Goal: Task Accomplishment & Management: Manage account settings

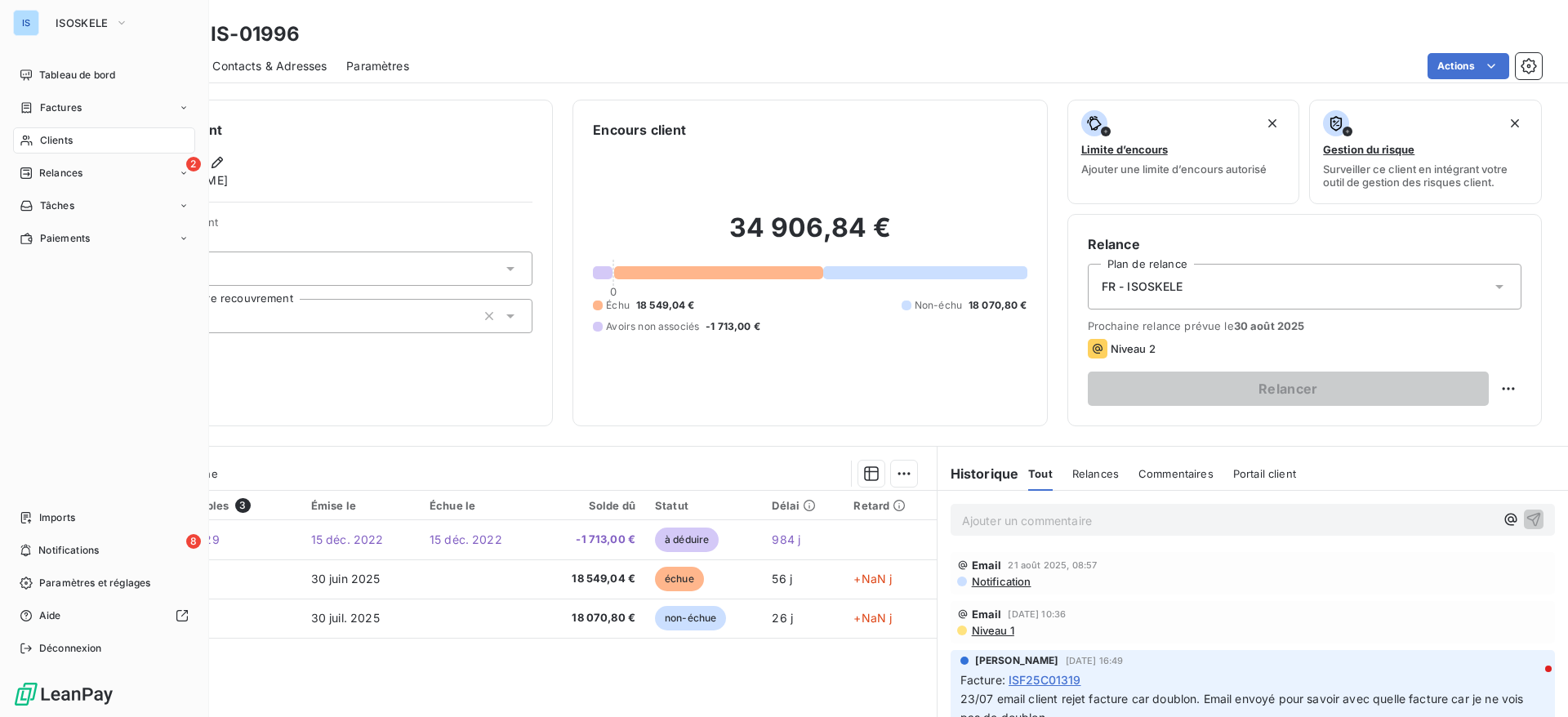
scroll to position [53, 0]
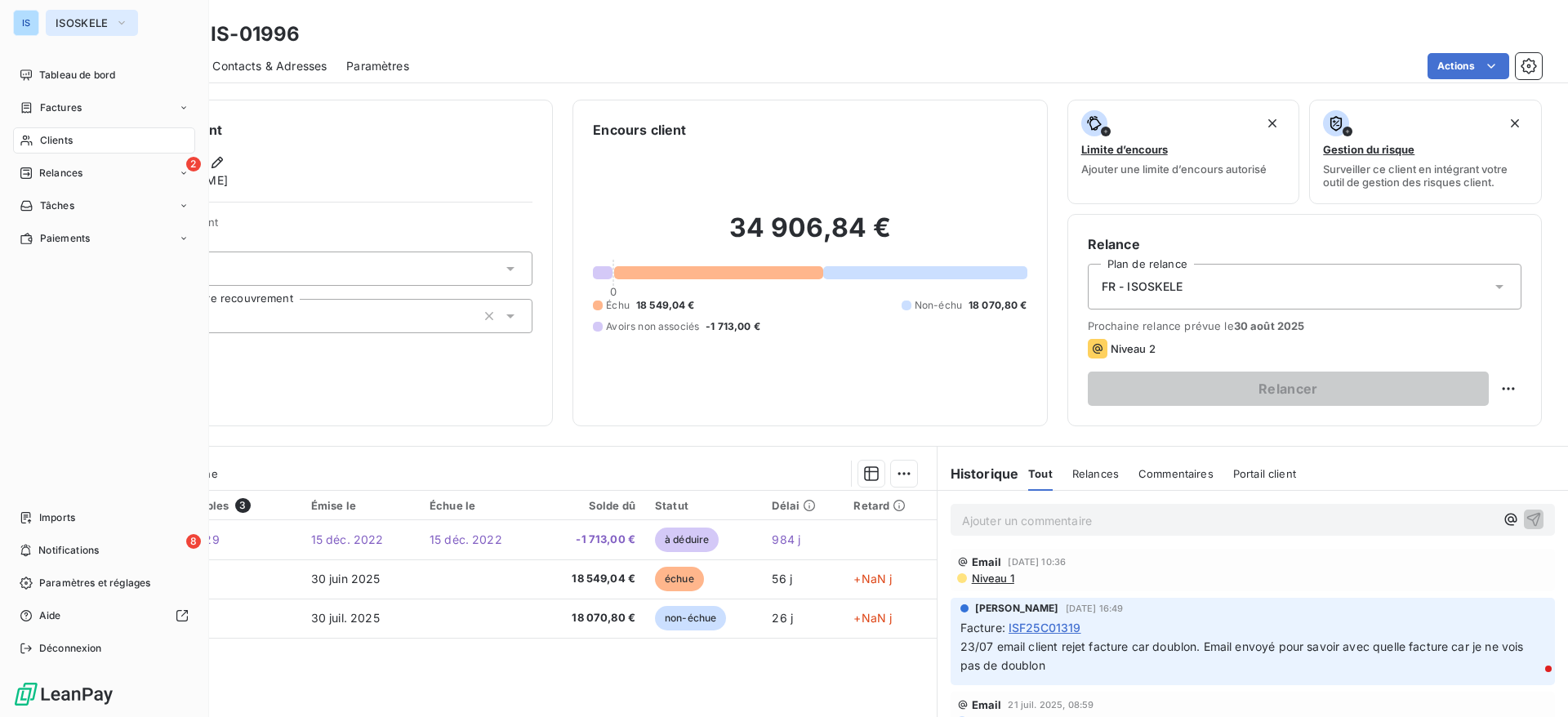
click at [80, 28] on span "ISOSKELE" at bounding box center [81, 23] width 53 height 13
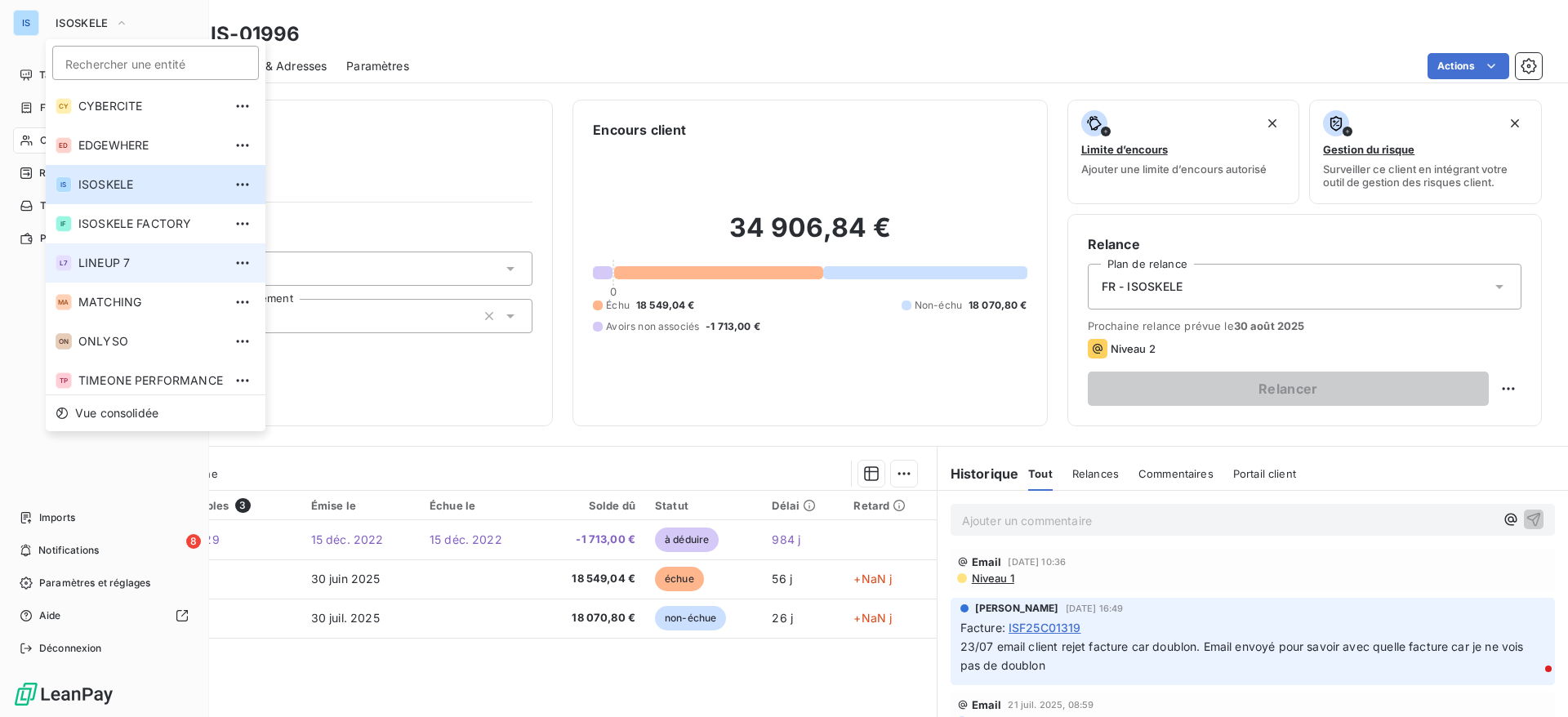
click at [119, 272] on li "L7 LINEUP 7" at bounding box center [155, 262] width 220 height 39
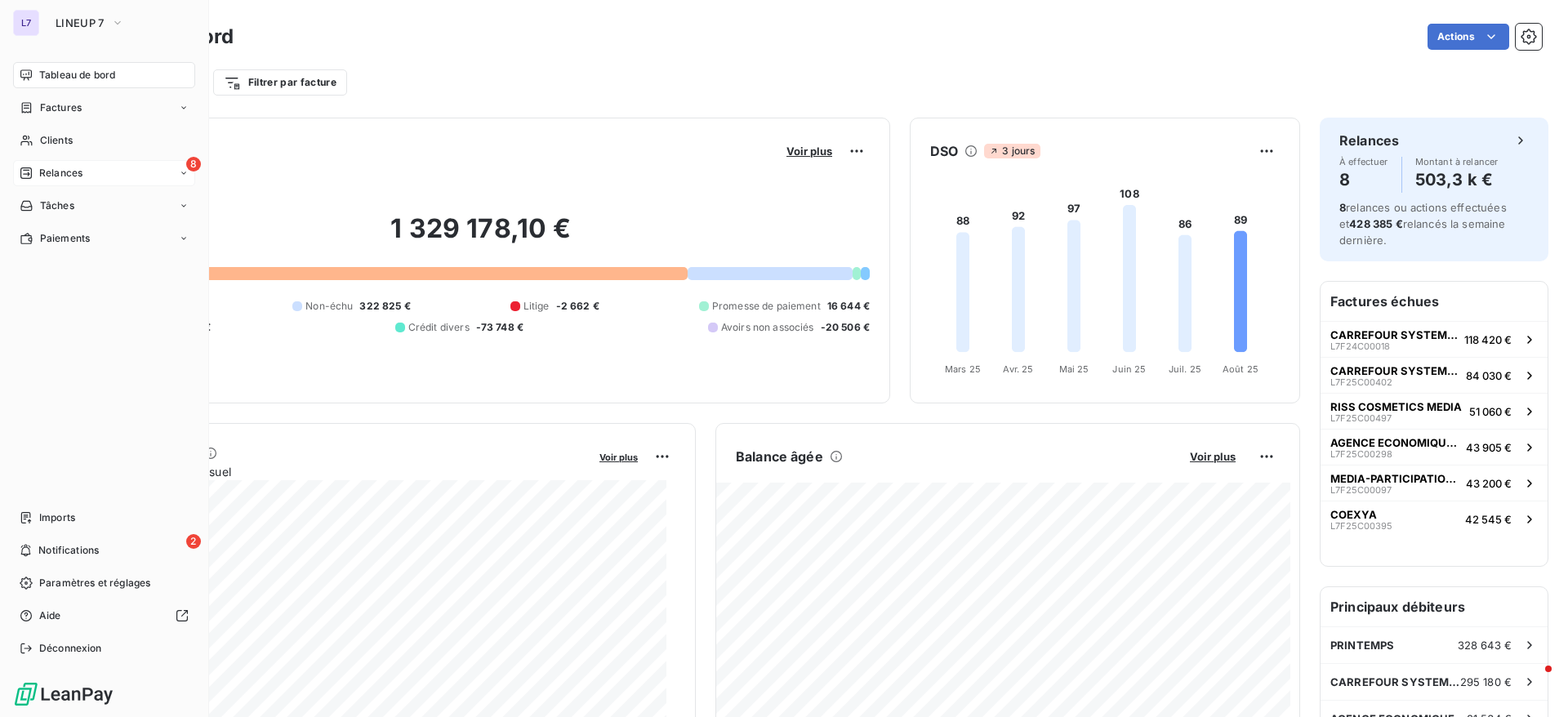
click at [44, 174] on span "Relances" at bounding box center [61, 173] width 43 height 15
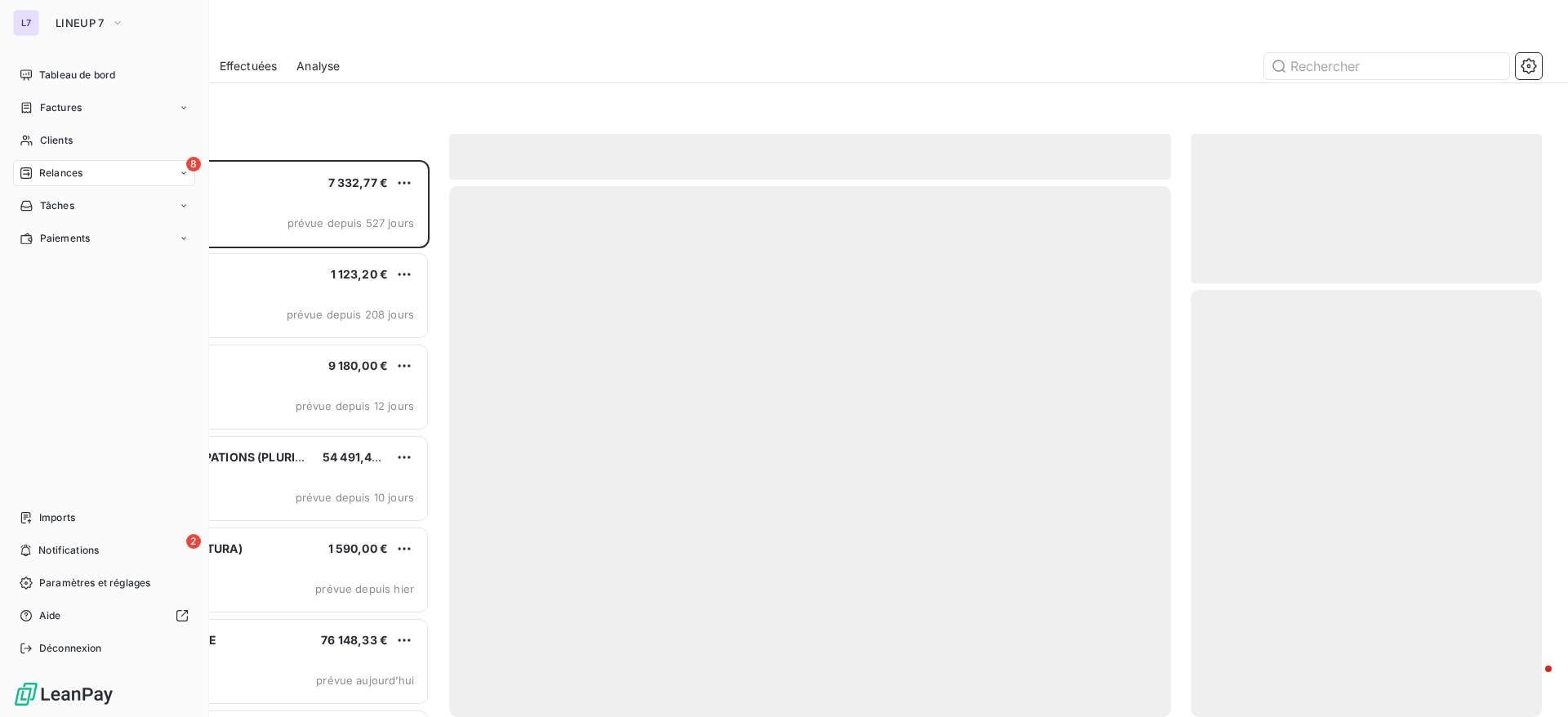
scroll to position [538, 333]
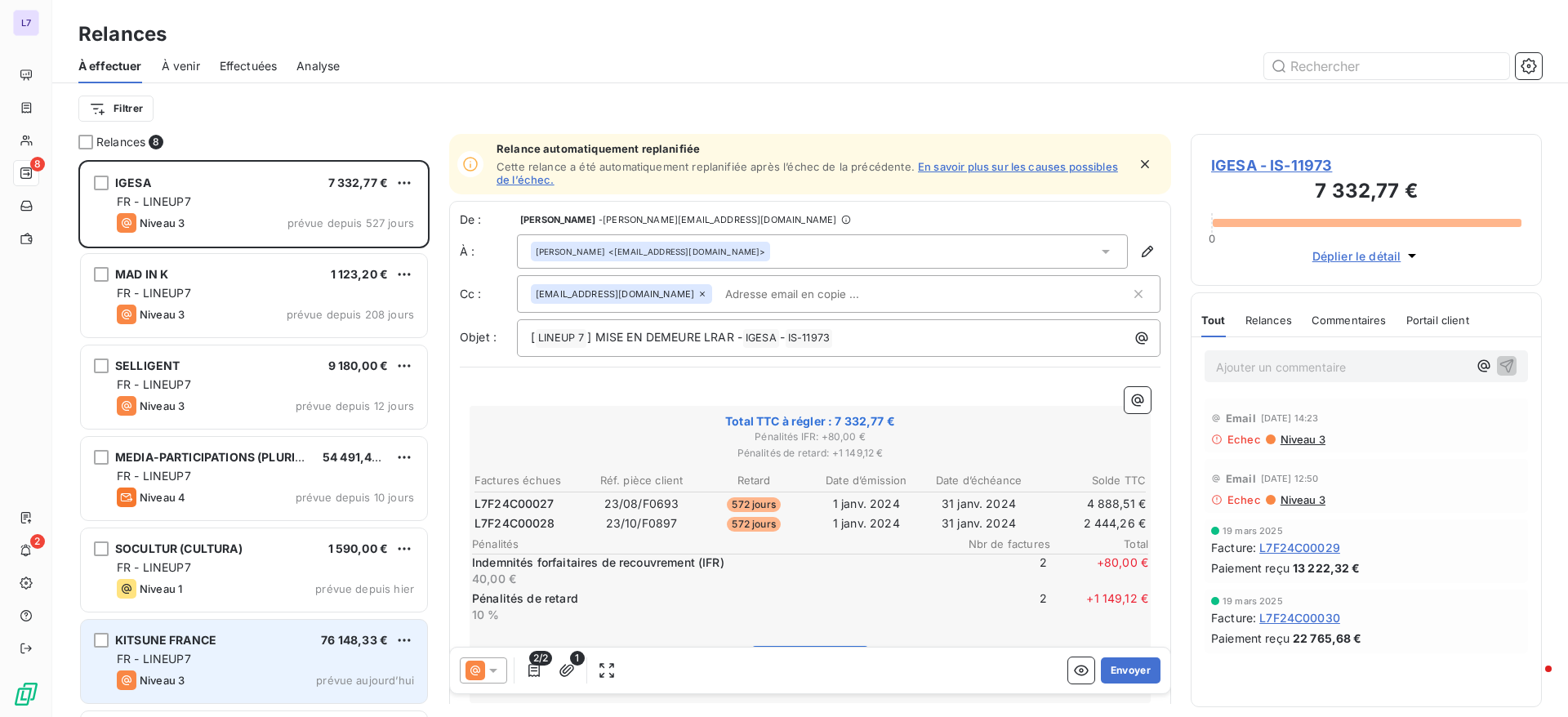
click at [204, 654] on div "FR - LINEUP7" at bounding box center [266, 659] width 298 height 17
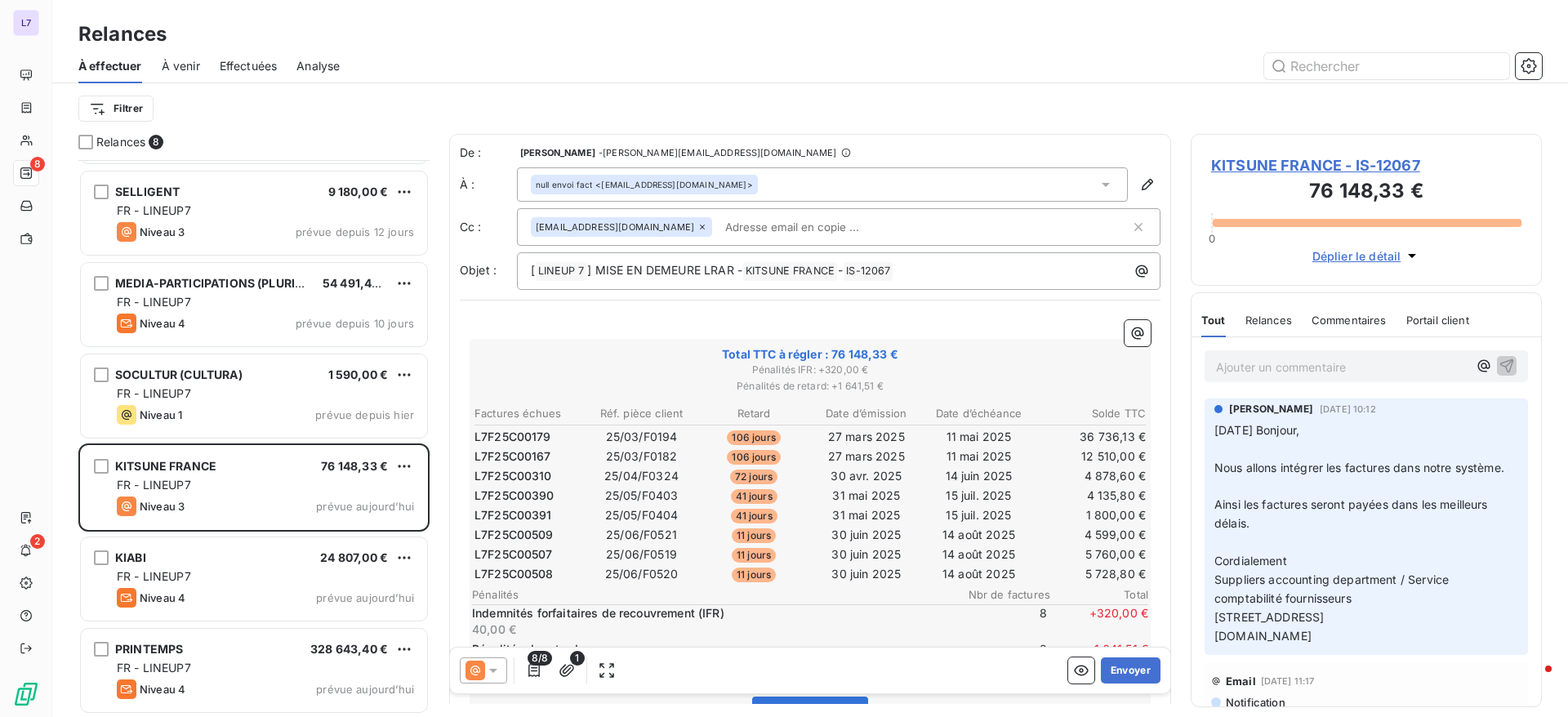
scroll to position [175, 0]
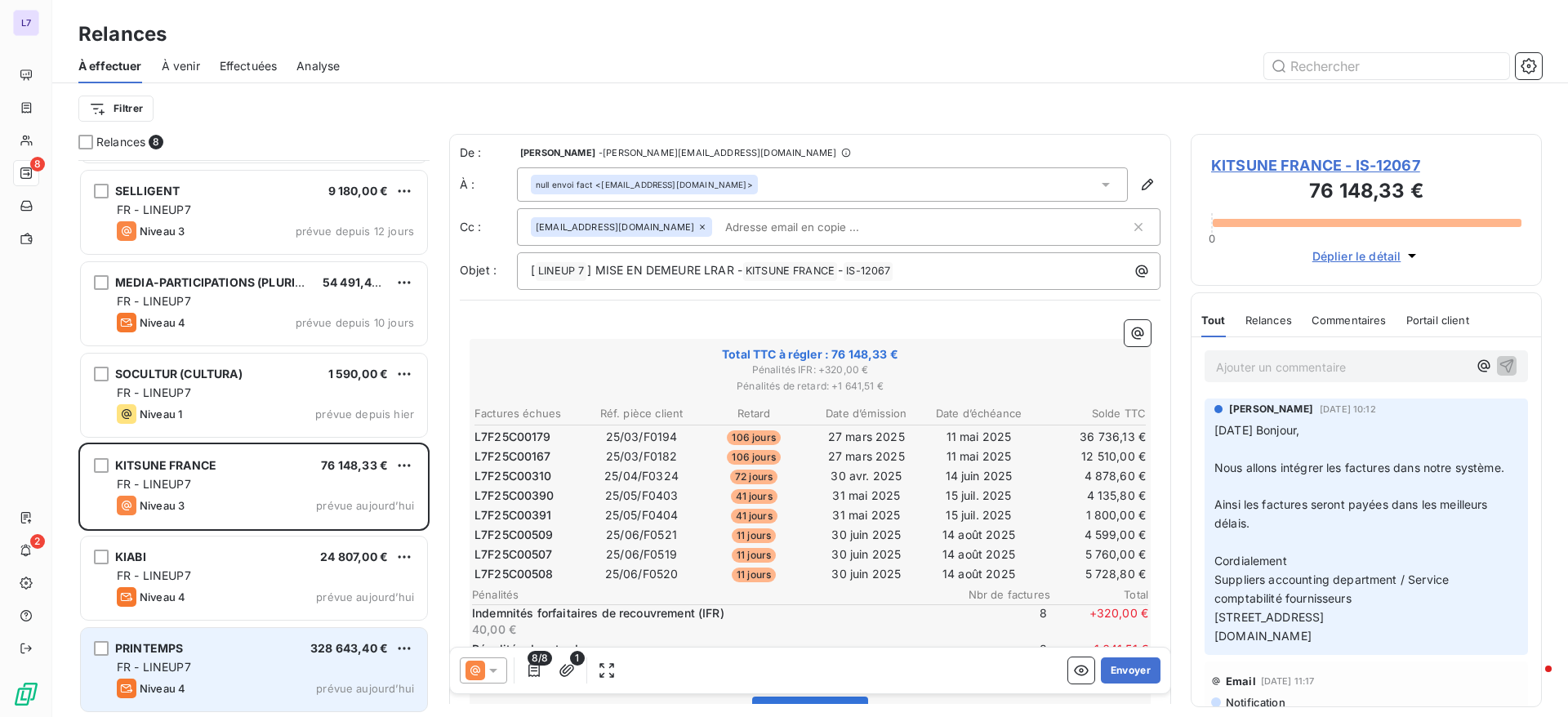
click at [289, 689] on div "Niveau 4 prévue aujourd’hui" at bounding box center [266, 688] width 298 height 19
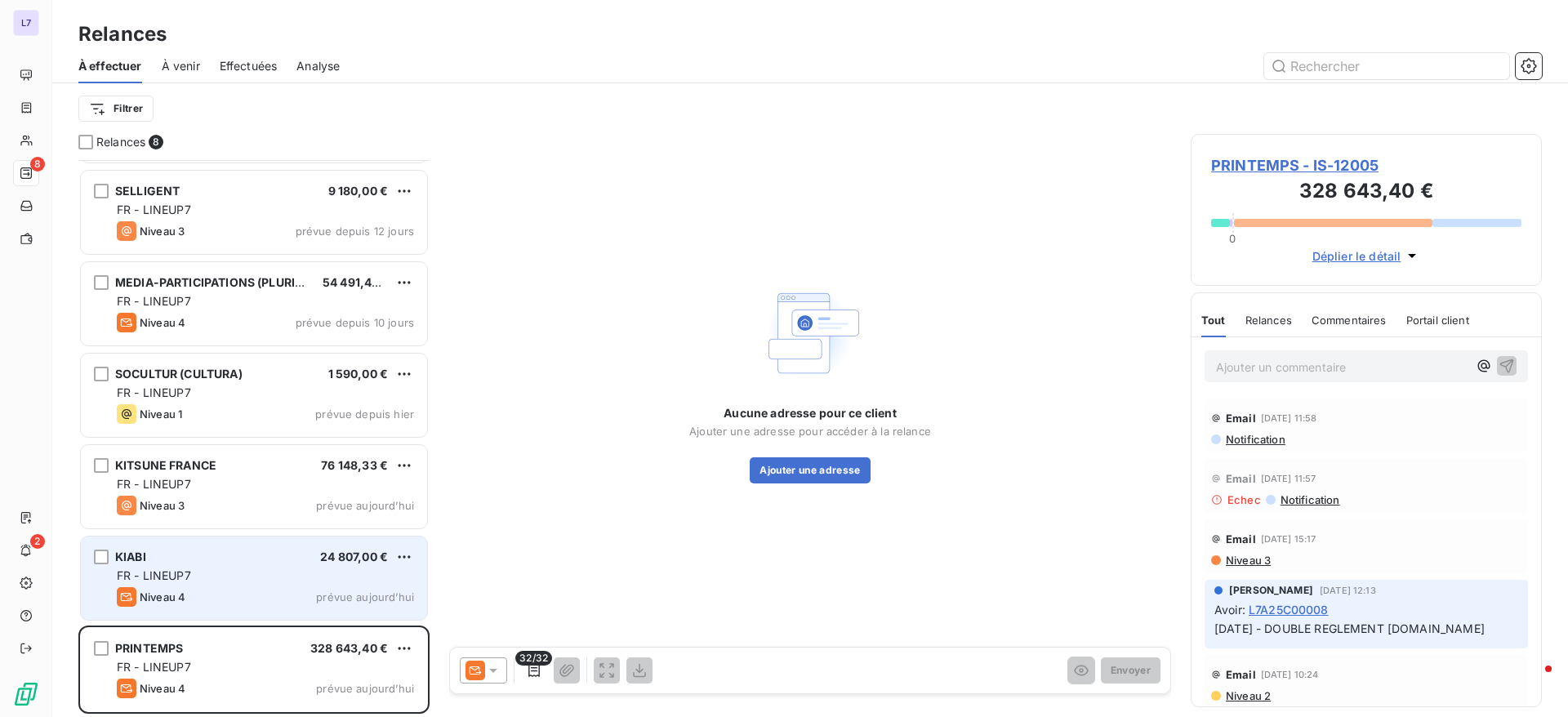
click at [272, 596] on div "Niveau 4 prévue aujourd’hui" at bounding box center [266, 596] width 298 height 19
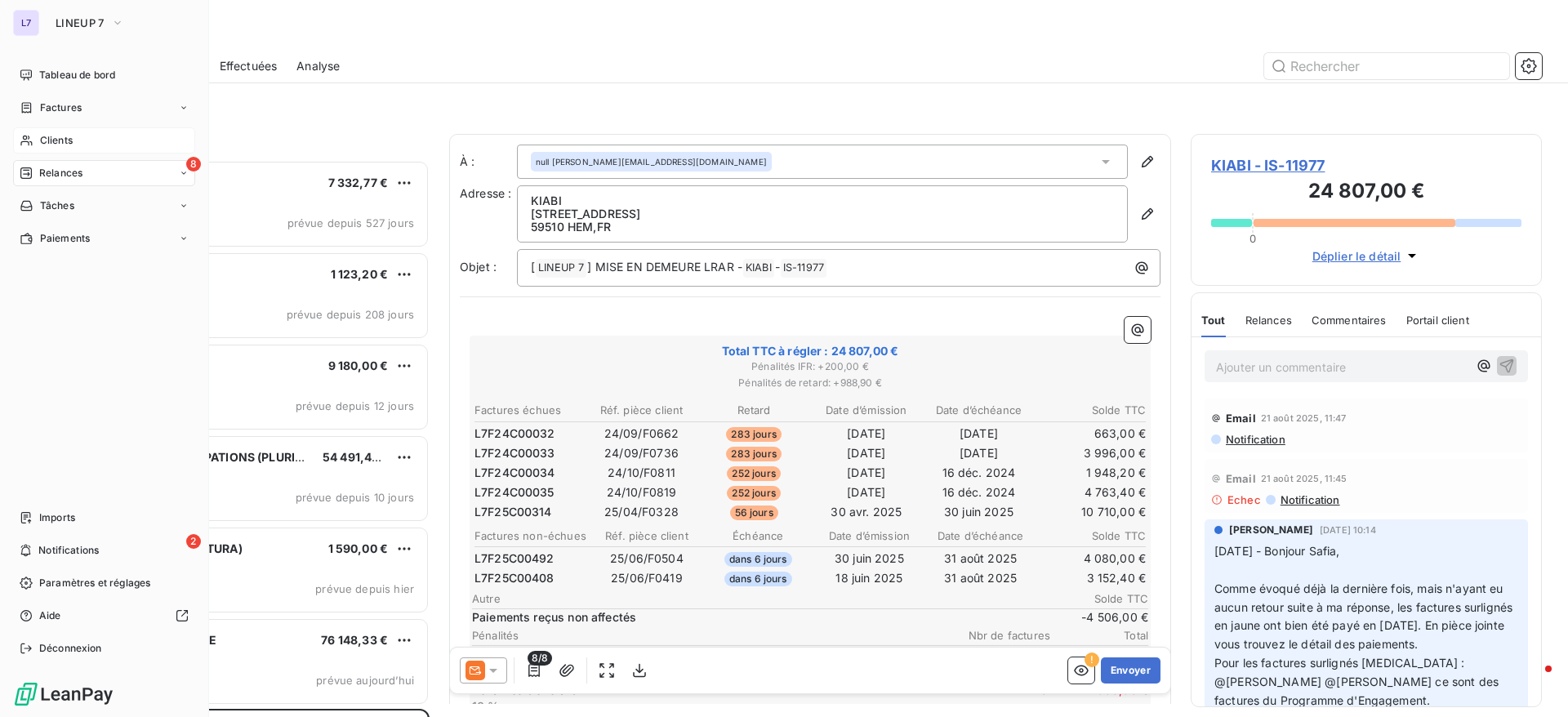
click at [58, 145] on span "Clients" at bounding box center [56, 140] width 33 height 15
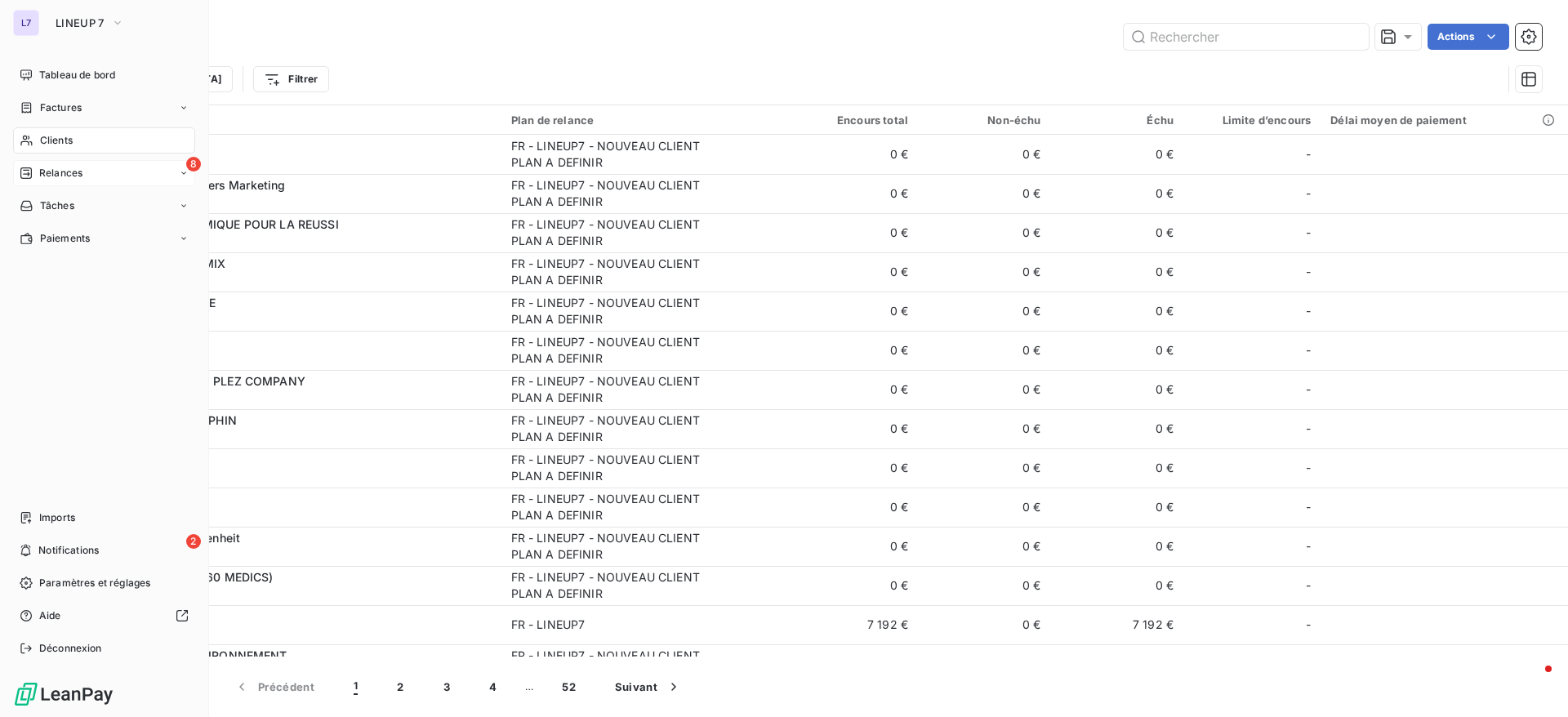
click at [59, 181] on div "8 Relances" at bounding box center [104, 172] width 182 height 26
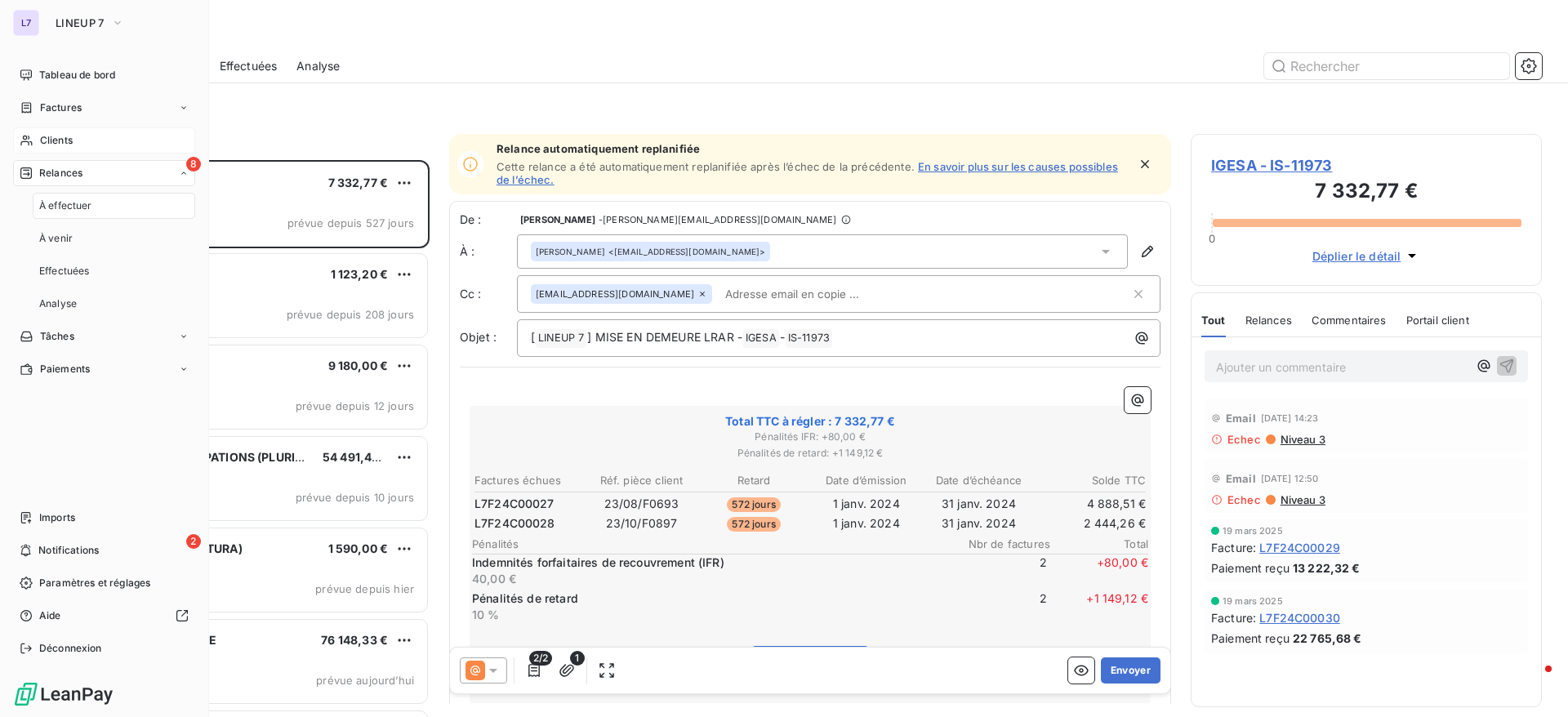
scroll to position [538, 333]
click at [59, 181] on div "8 Relances" at bounding box center [104, 172] width 182 height 26
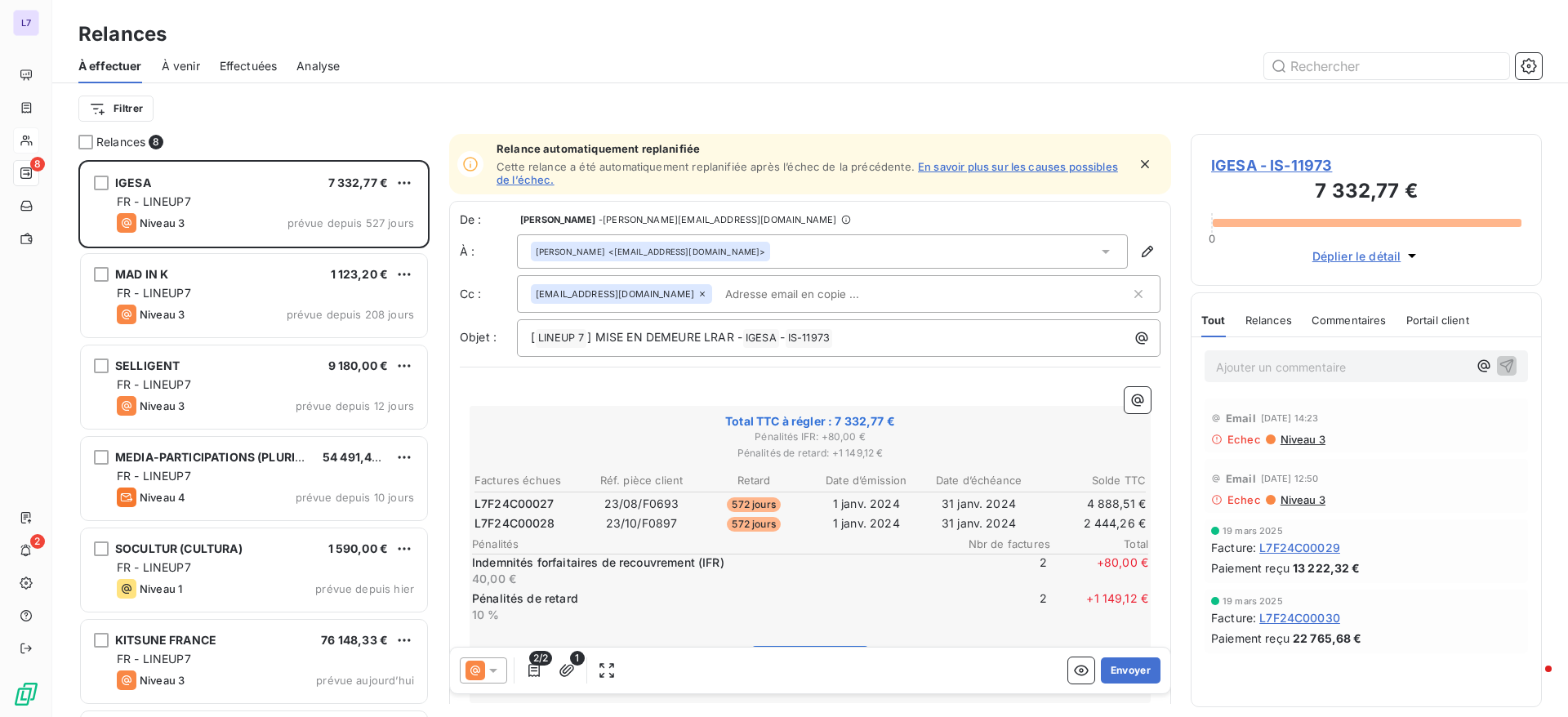
click at [251, 64] on span "Effectuées" at bounding box center [248, 66] width 58 height 17
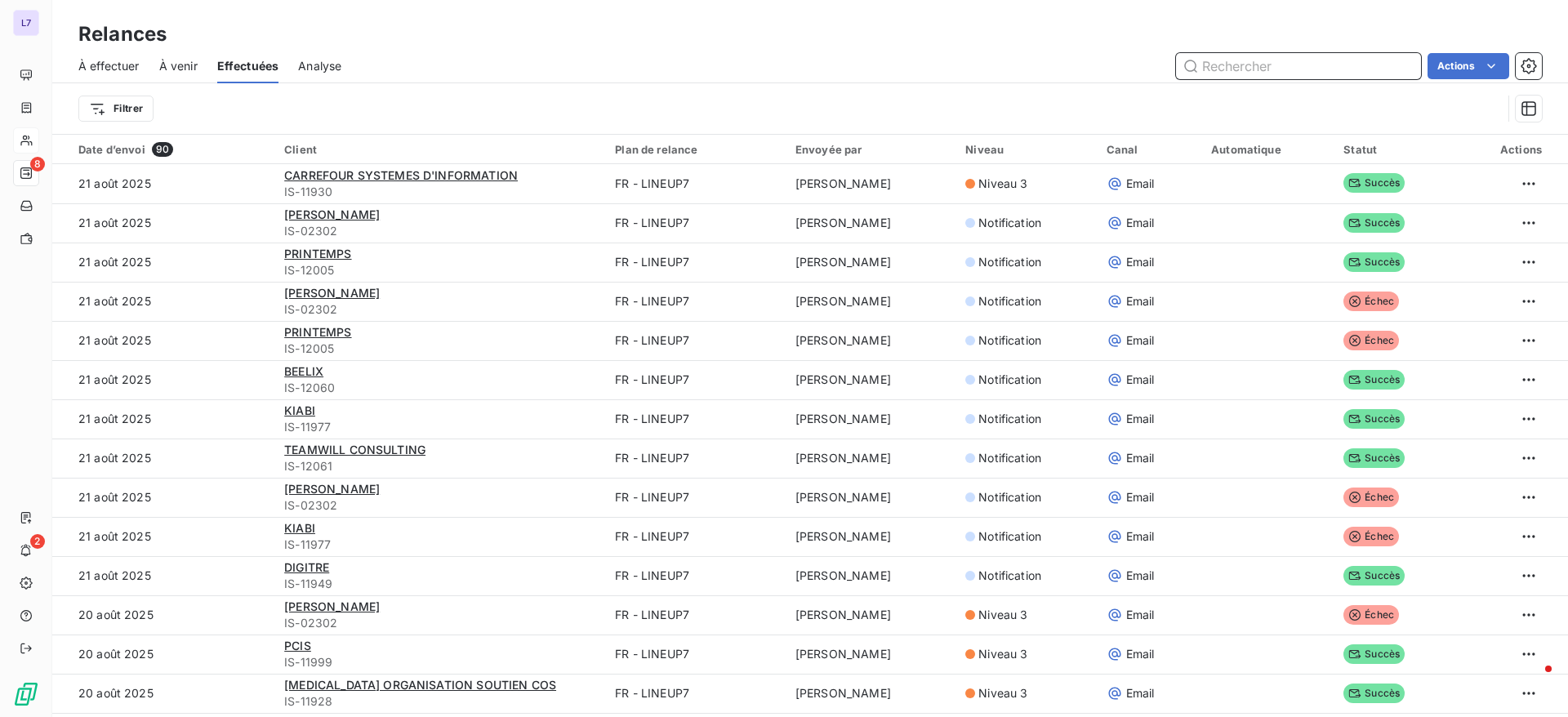
click at [1267, 71] on input "text" at bounding box center [1298, 65] width 245 height 26
type input "bnp"
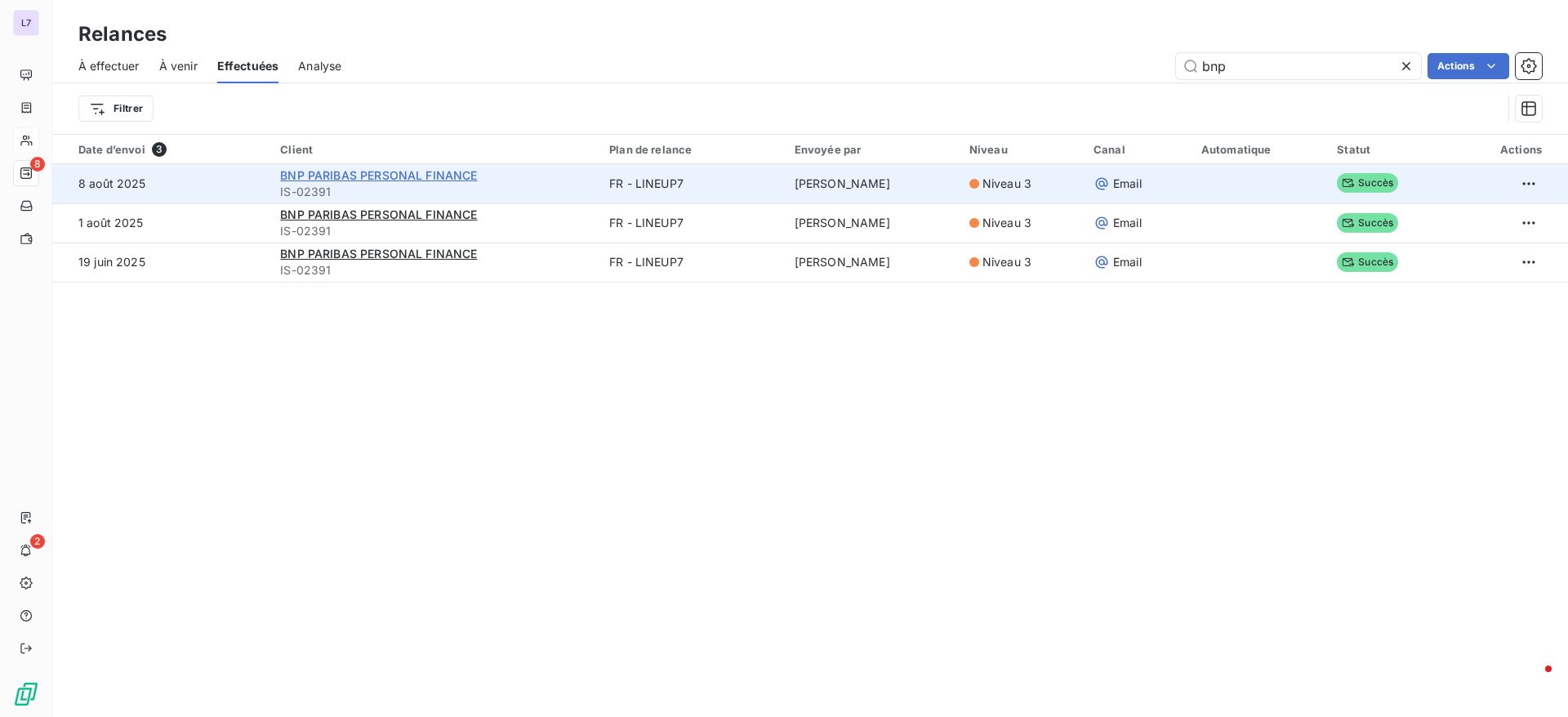
click at [384, 176] on span "BNP PARIBAS PERSONAL FINANCE" at bounding box center [378, 175] width 196 height 14
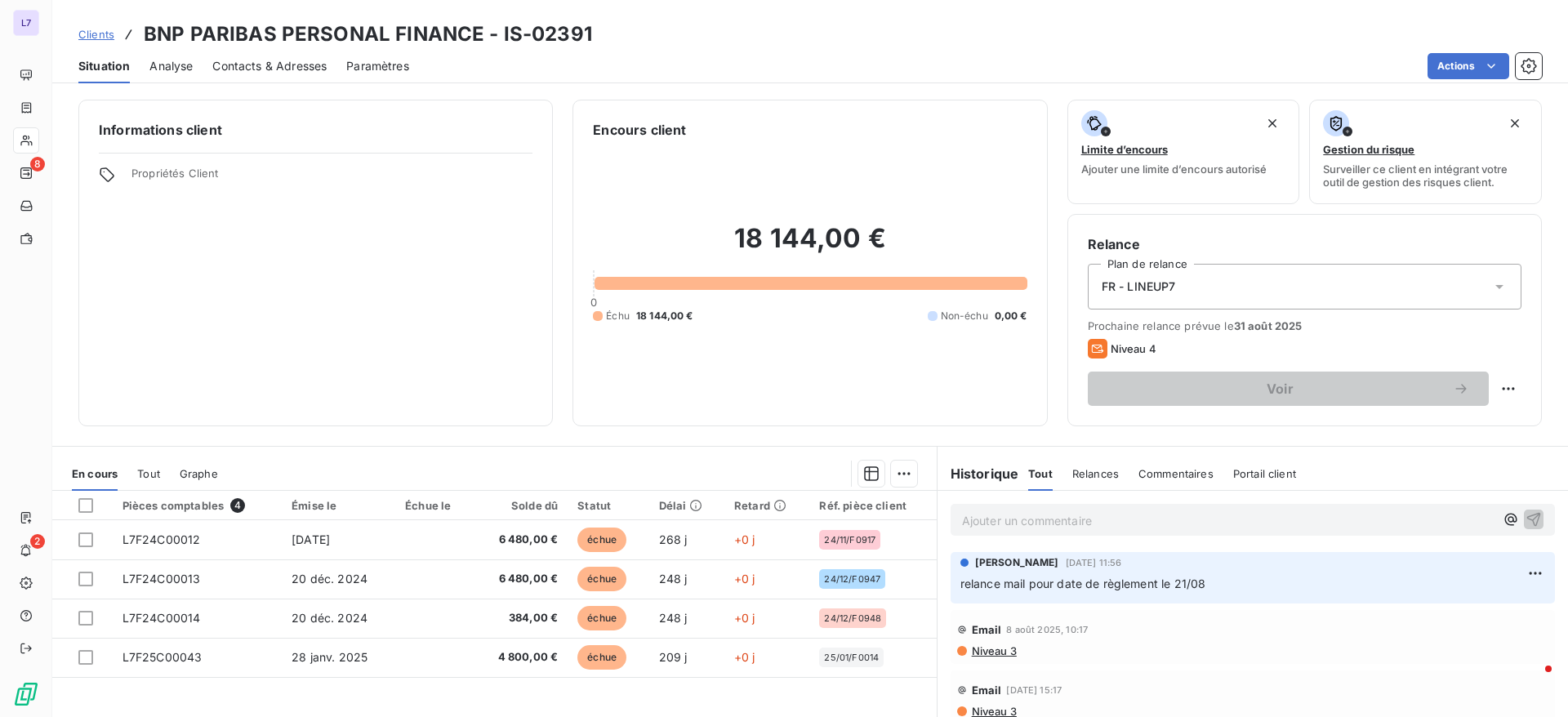
click at [1007, 517] on p "Ajouter un commentaire ﻿" at bounding box center [1228, 521] width 532 height 20
click at [1525, 516] on icon "button" at bounding box center [1534, 519] width 17 height 17
